Goal: Communication & Community: Connect with others

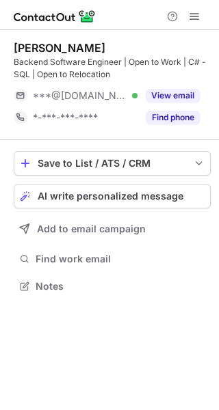
scroll to position [277, 219]
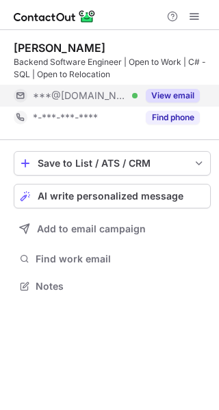
click at [177, 92] on button "View email" at bounding box center [173, 96] width 54 height 14
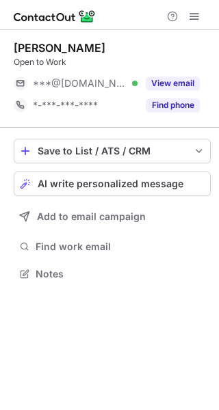
scroll to position [264, 219]
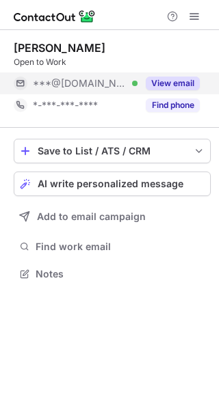
click at [174, 78] on button "View email" at bounding box center [173, 84] width 54 height 14
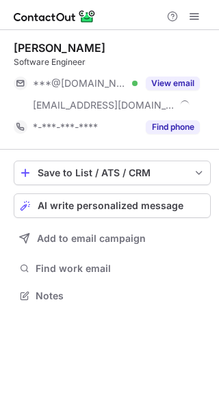
scroll to position [286, 219]
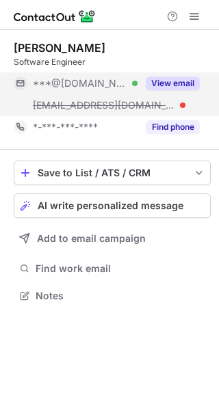
click at [184, 79] on button "View email" at bounding box center [173, 84] width 54 height 14
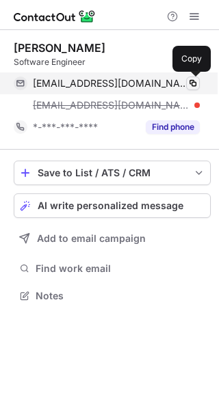
click at [193, 81] on span at bounding box center [192, 83] width 11 height 11
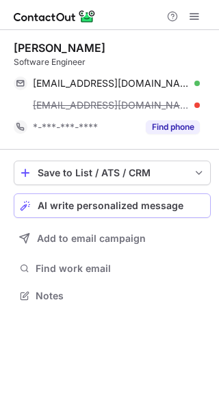
click at [117, 206] on span "AI write personalized message" at bounding box center [111, 205] width 146 height 11
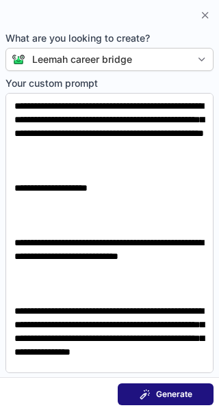
scroll to position [264, 219]
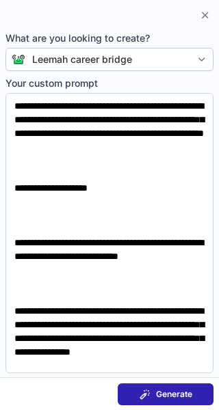
click at [169, 389] on span "Generate" at bounding box center [174, 394] width 36 height 11
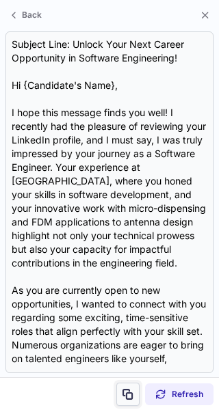
click at [128, 390] on span at bounding box center [127, 394] width 11 height 11
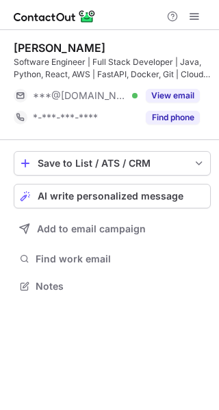
scroll to position [277, 219]
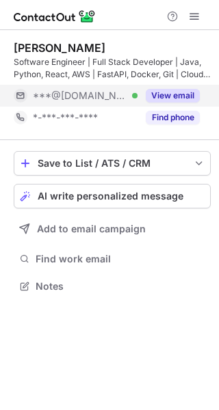
click at [187, 93] on button "View email" at bounding box center [173, 96] width 54 height 14
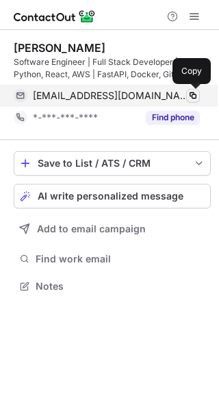
click at [191, 95] on span at bounding box center [192, 95] width 11 height 11
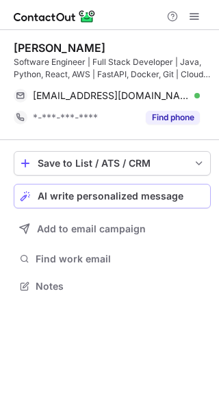
click at [126, 193] on span "AI write personalized message" at bounding box center [111, 196] width 146 height 11
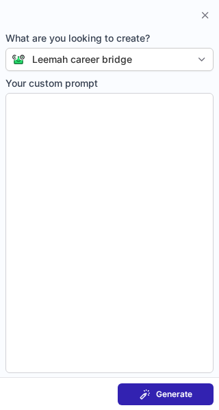
type textarea "**********"
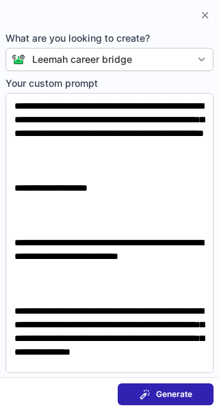
click at [163, 392] on span "Generate" at bounding box center [174, 394] width 36 height 11
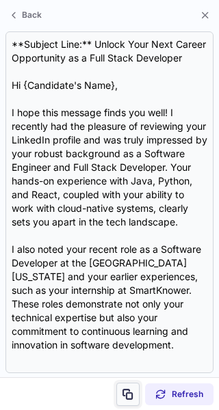
click at [131, 392] on span at bounding box center [127, 394] width 11 height 11
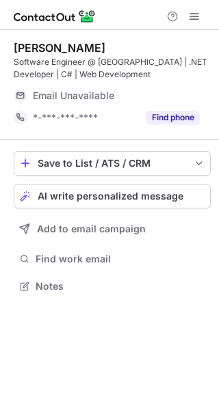
scroll to position [277, 219]
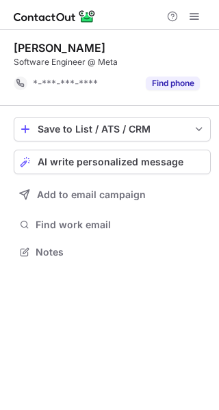
scroll to position [243, 219]
click at [106, 154] on button "AI write personalized message" at bounding box center [112, 162] width 197 height 25
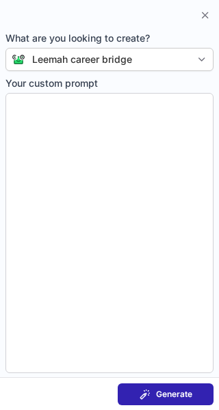
type textarea "**********"
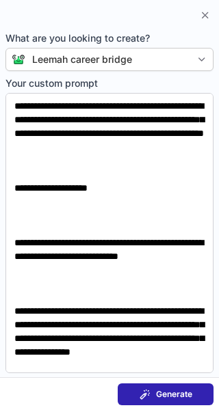
click at [158, 394] on span "Generate" at bounding box center [174, 394] width 36 height 11
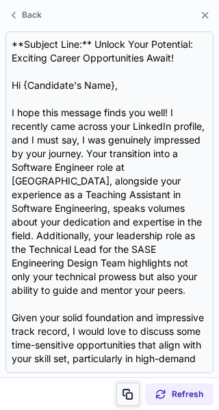
click at [126, 393] on span at bounding box center [127, 394] width 11 height 11
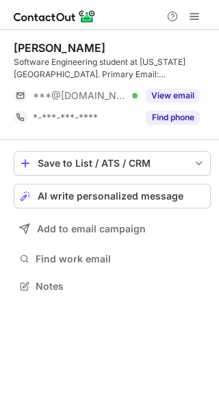
scroll to position [277, 219]
click at [91, 198] on span "AI write personalized message" at bounding box center [111, 196] width 146 height 11
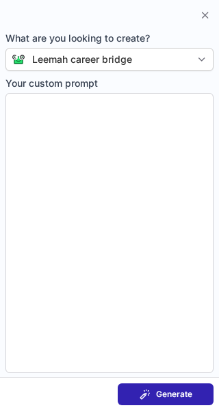
type textarea "**********"
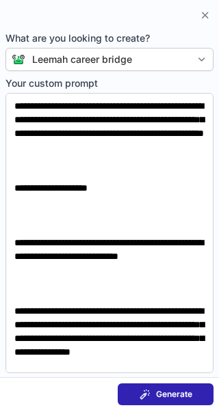
click at [180, 396] on span "Generate" at bounding box center [174, 394] width 36 height 11
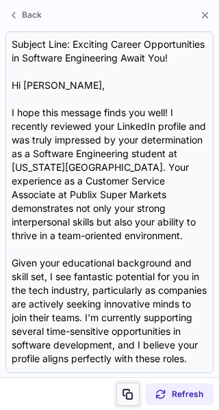
click at [128, 389] on span at bounding box center [127, 394] width 11 height 11
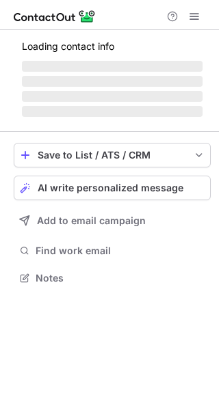
scroll to position [269, 219]
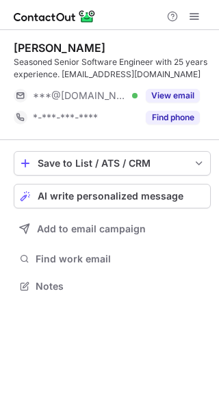
scroll to position [277, 219]
click at [75, 193] on span "AI write personalized message" at bounding box center [111, 196] width 146 height 11
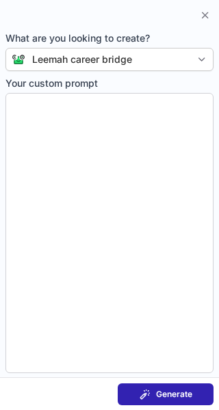
type textarea "**********"
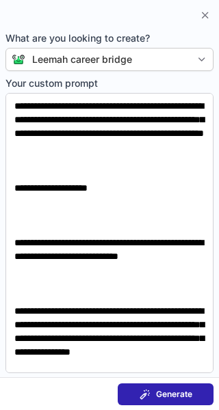
click at [160, 396] on span "Generate" at bounding box center [174, 394] width 36 height 11
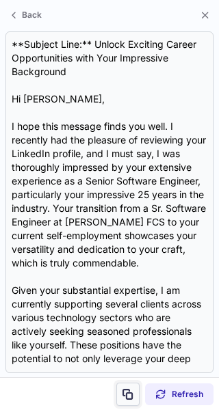
click at [126, 391] on span at bounding box center [127, 394] width 11 height 11
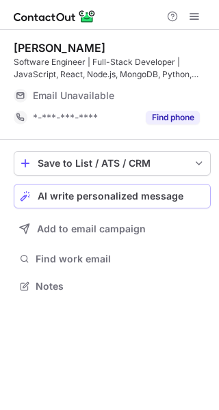
scroll to position [277, 219]
click at [101, 185] on button "AI write personalized message" at bounding box center [112, 196] width 197 height 25
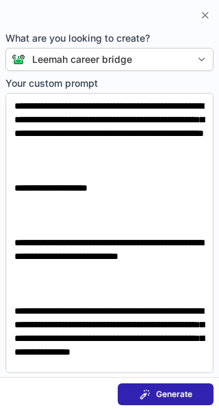
click at [137, 388] on button "Generate" at bounding box center [166, 394] width 96 height 22
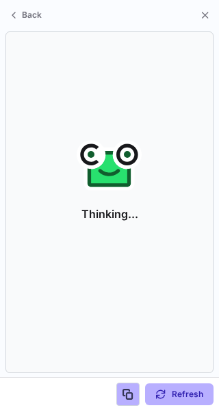
scroll to position [255, 219]
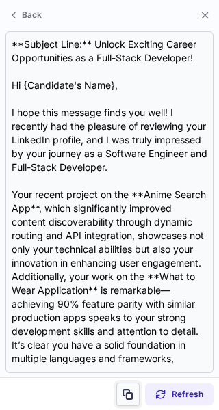
click at [129, 391] on span at bounding box center [127, 394] width 11 height 11
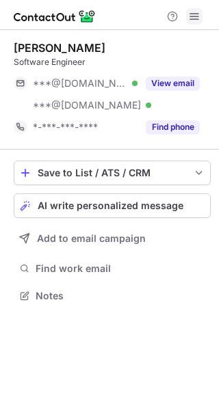
scroll to position [286, 219]
click at [126, 202] on span "AI write personalized message" at bounding box center [111, 205] width 146 height 11
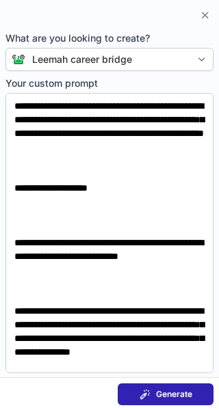
click at [143, 387] on button "Generate" at bounding box center [166, 394] width 96 height 22
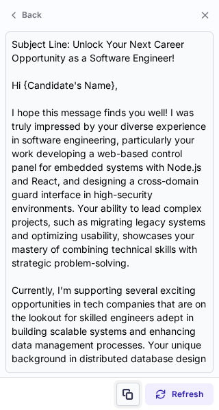
click at [129, 393] on span at bounding box center [127, 394] width 11 height 11
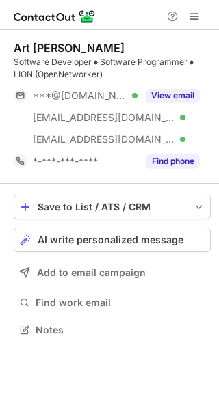
scroll to position [320, 219]
click at [130, 240] on span "AI write personalized message" at bounding box center [111, 239] width 146 height 11
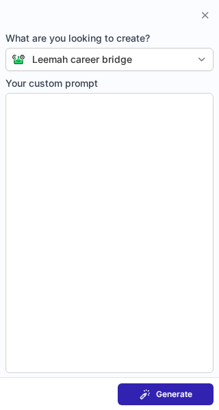
type textarea "**********"
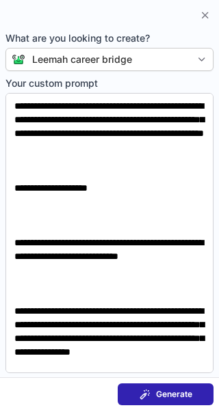
click at [148, 386] on button "Generate" at bounding box center [166, 394] width 96 height 22
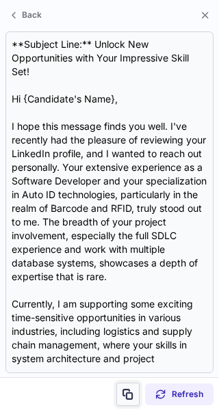
click at [130, 387] on button at bounding box center [127, 394] width 23 height 23
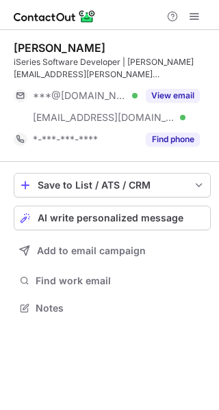
scroll to position [299, 219]
click at [118, 217] on span "AI write personalized message" at bounding box center [111, 218] width 146 height 11
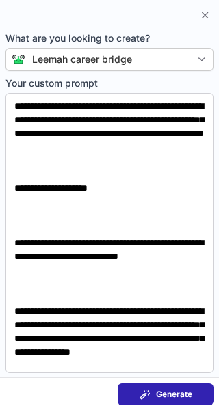
click at [164, 389] on span "Generate" at bounding box center [174, 394] width 36 height 11
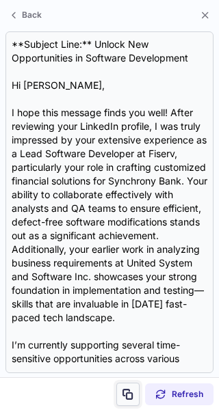
click at [127, 394] on span at bounding box center [127, 394] width 11 height 11
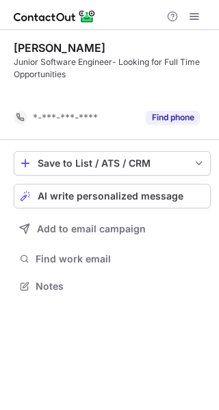
scroll to position [255, 219]
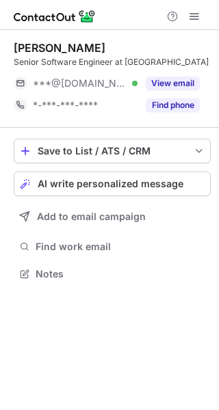
scroll to position [264, 219]
click at [112, 191] on button "AI write personalized message" at bounding box center [112, 184] width 197 height 25
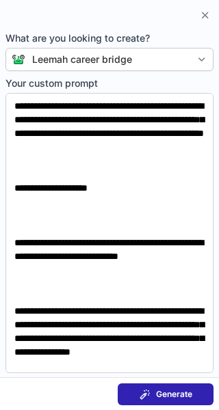
click at [161, 389] on span "Generate" at bounding box center [174, 394] width 36 height 11
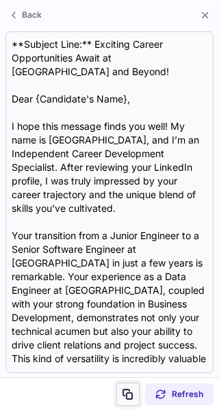
click at [128, 391] on span at bounding box center [127, 394] width 11 height 11
click at [128, 392] on span at bounding box center [127, 394] width 11 height 11
